Goal: Information Seeking & Learning: Learn about a topic

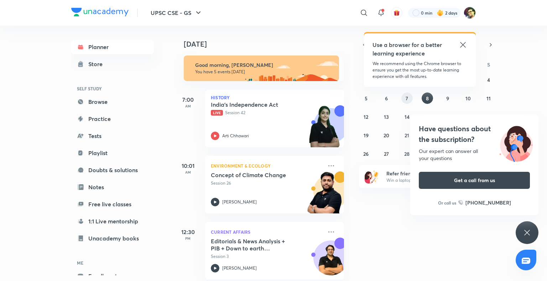
click at [403, 102] on button "7" at bounding box center [406, 98] width 11 height 11
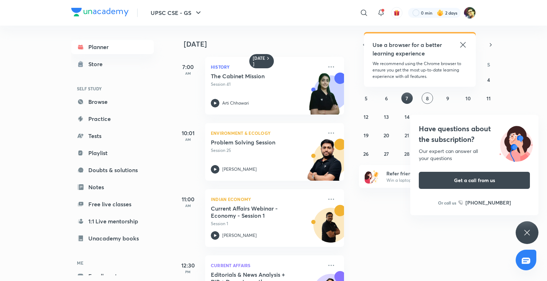
click at [466, 46] on icon at bounding box center [463, 45] width 9 height 9
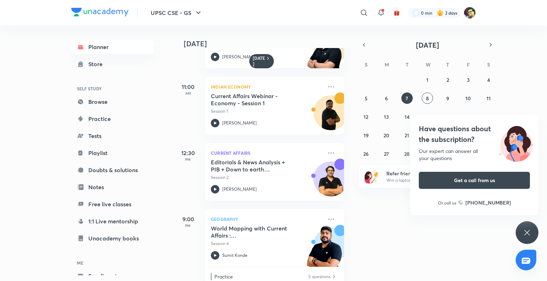
scroll to position [107, 0]
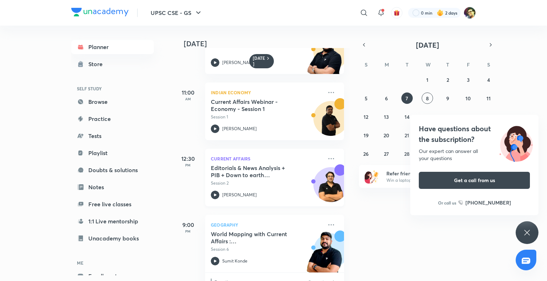
click at [237, 171] on h5 "Editorials & News Analysis + PIB + Down to earth (October) - L2" at bounding box center [255, 172] width 89 height 14
